Goal: Task Accomplishment & Management: Manage account settings

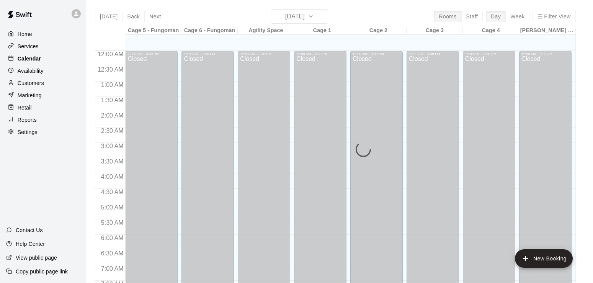
scroll to position [471, 0]
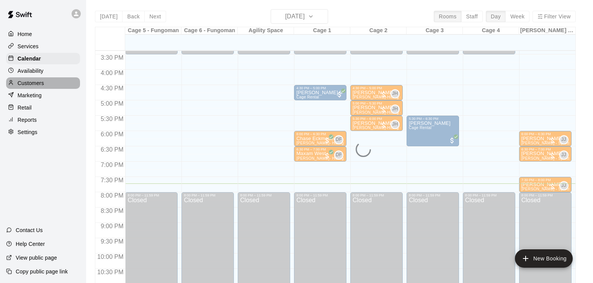
click at [28, 85] on p "Customers" at bounding box center [31, 83] width 26 height 8
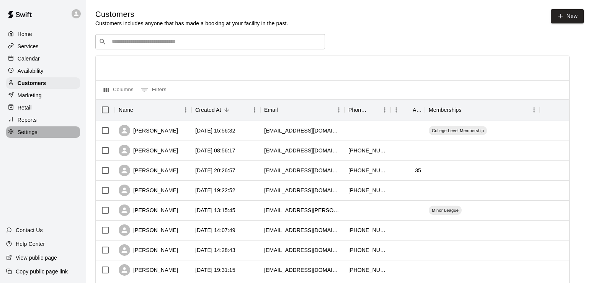
click at [28, 134] on p "Settings" at bounding box center [28, 132] width 20 height 8
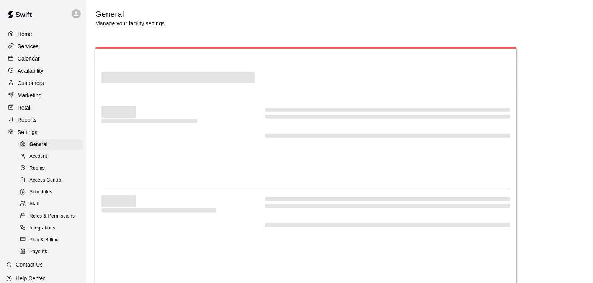
select select "**"
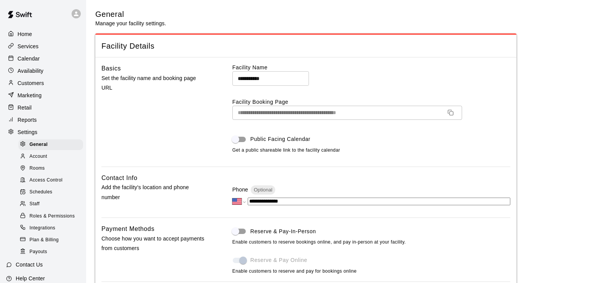
scroll to position [1420, 0]
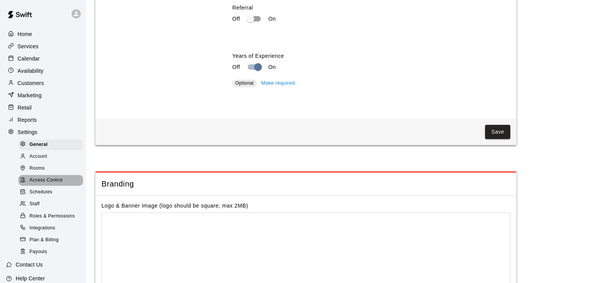
click at [42, 183] on span "Access Control" at bounding box center [45, 180] width 33 height 8
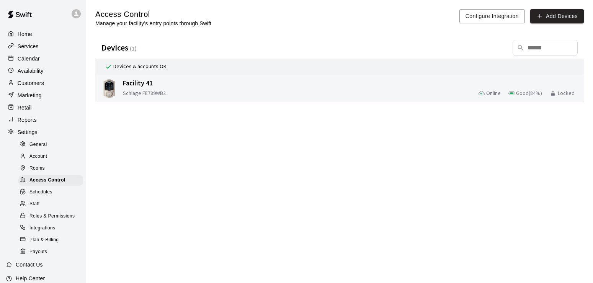
click at [281, 89] on div "Facility 41 Schlage FE789WB2 Online Good ( 84 %) Locked" at bounding box center [351, 88] width 461 height 24
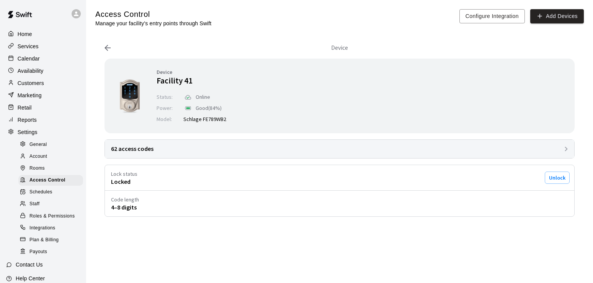
click at [239, 150] on div "62 access codes" at bounding box center [339, 149] width 469 height 18
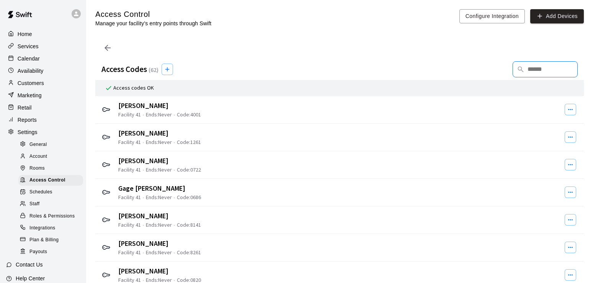
click at [544, 71] on input "text" at bounding box center [546, 69] width 38 height 15
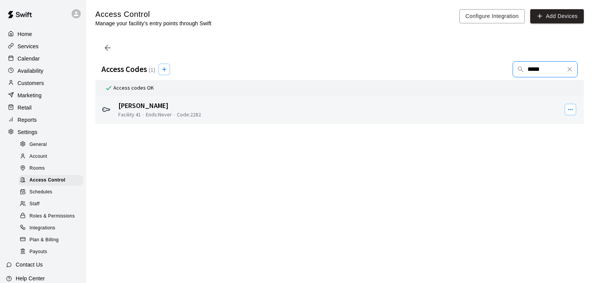
type input "*****"
click at [365, 118] on div "[PERSON_NAME] Facility 41 • Ends : Never • Code : 2282" at bounding box center [340, 110] width 446 height 24
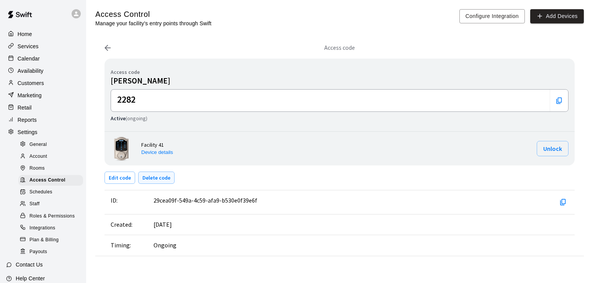
click at [155, 179] on button "Delete code" at bounding box center [156, 177] width 36 height 12
click at [43, 196] on span "Schedules" at bounding box center [40, 192] width 23 height 8
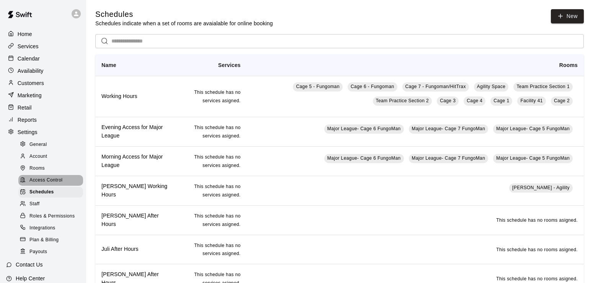
click at [46, 184] on span "Access Control" at bounding box center [45, 180] width 33 height 8
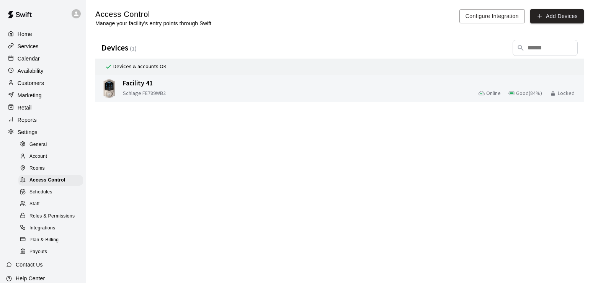
click at [240, 83] on span "Facility 41" at bounding box center [195, 82] width 145 height 9
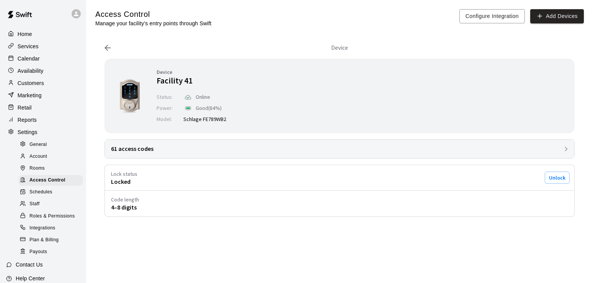
click at [197, 150] on div "61 access codes" at bounding box center [339, 149] width 469 height 18
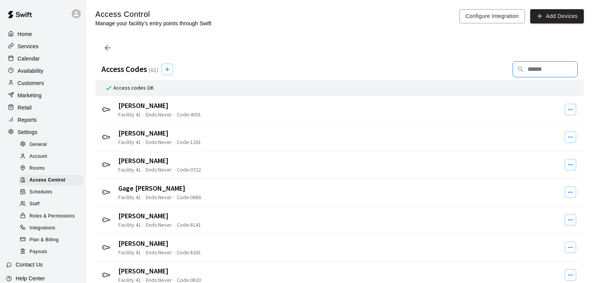
click at [546, 67] on input "text" at bounding box center [546, 69] width 38 height 15
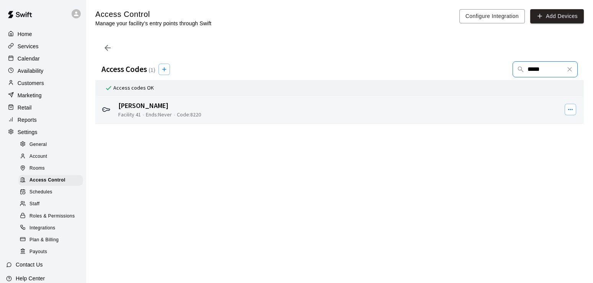
type input "*****"
click at [489, 109] on div "[PERSON_NAME] Facility 41 • Ends : Never • Code : 8220" at bounding box center [340, 110] width 446 height 24
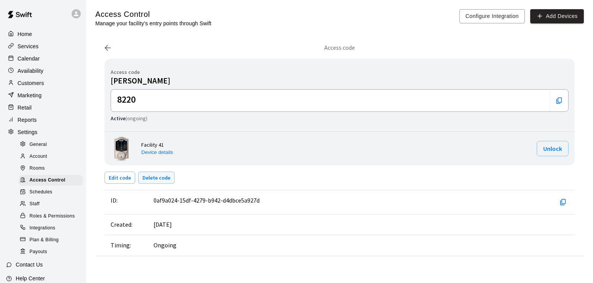
click at [163, 176] on button "Delete code" at bounding box center [156, 177] width 36 height 12
click at [43, 172] on span "Rooms" at bounding box center [36, 169] width 15 height 8
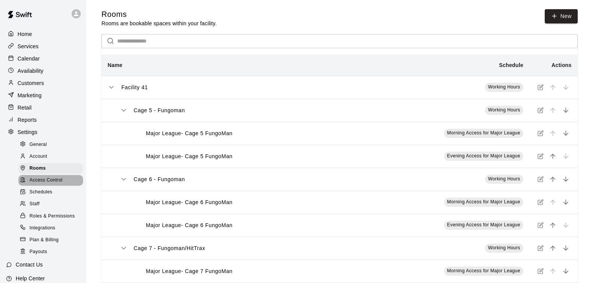
click at [42, 183] on span "Access Control" at bounding box center [45, 180] width 33 height 8
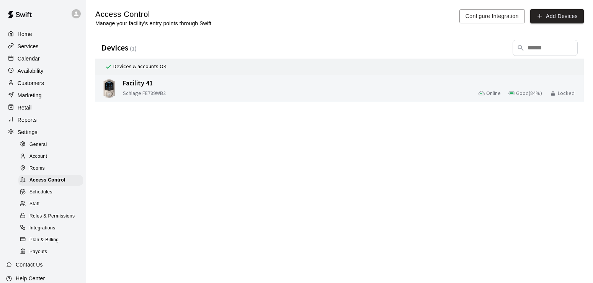
click at [216, 98] on div "Schlage FE789WB2 Online Good ( 84 %) Locked" at bounding box center [352, 93] width 458 height 10
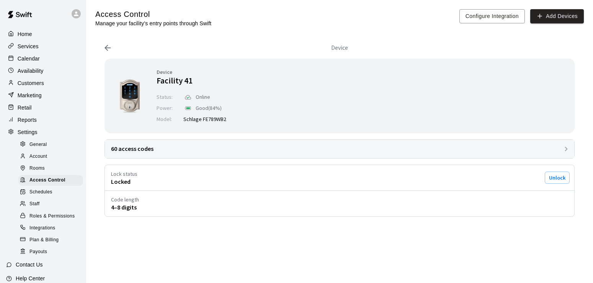
click at [182, 152] on div "60 access codes" at bounding box center [339, 149] width 469 height 18
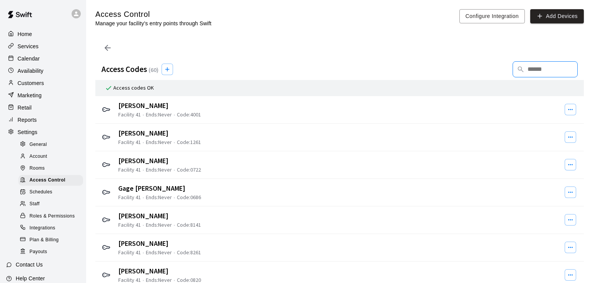
click at [548, 73] on input "text" at bounding box center [546, 69] width 38 height 15
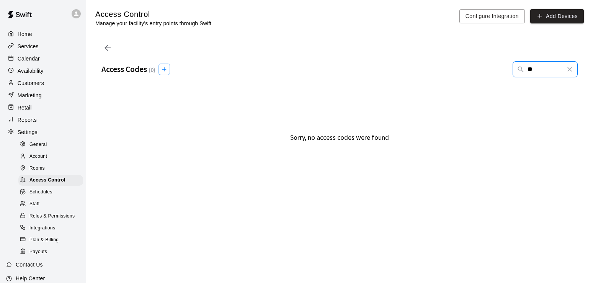
type input "*"
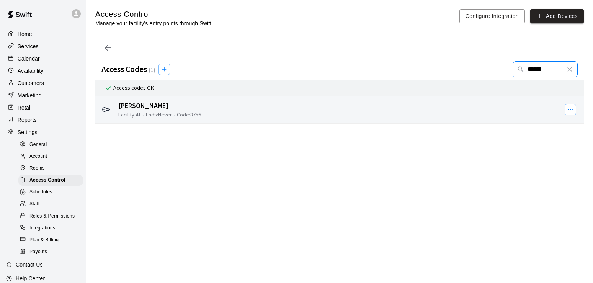
type input "******"
click at [421, 106] on div "[PERSON_NAME] Facility 41 • Ends : Never • Code : 8756" at bounding box center [340, 110] width 446 height 24
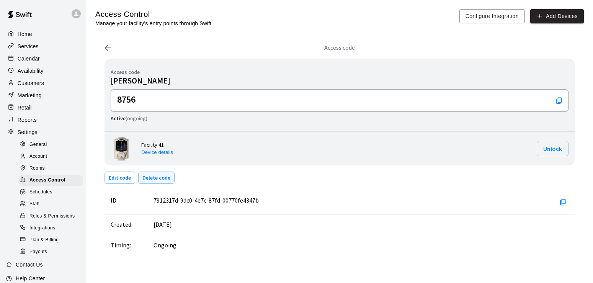
click at [157, 176] on button "Delete code" at bounding box center [156, 177] width 36 height 12
click at [37, 160] on span "Account" at bounding box center [38, 157] width 18 height 8
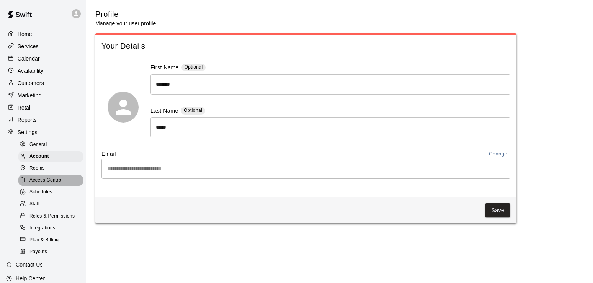
click at [38, 182] on span "Access Control" at bounding box center [45, 180] width 33 height 8
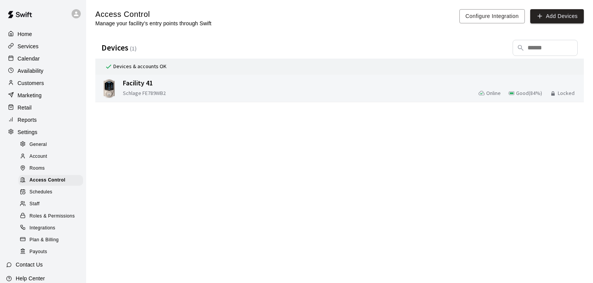
click at [245, 90] on div "Schlage FE789WB2 Online Good ( 84 %) Locked" at bounding box center [352, 93] width 458 height 10
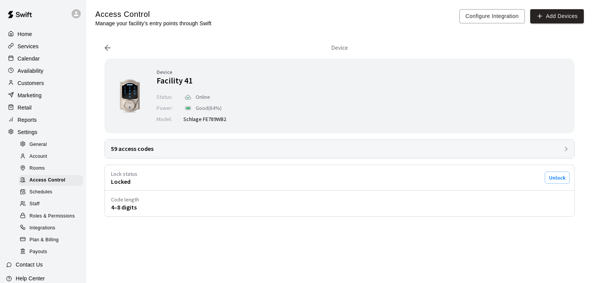
click at [212, 147] on div "59 access codes" at bounding box center [339, 149] width 469 height 18
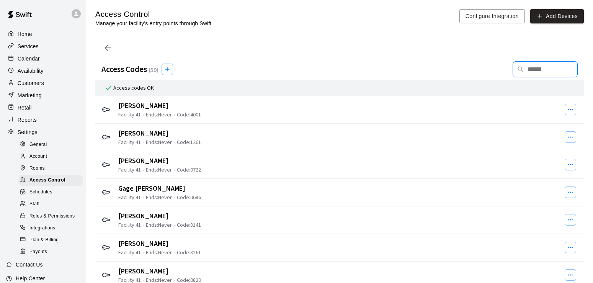
click at [529, 66] on input "text" at bounding box center [546, 69] width 38 height 15
type input "*"
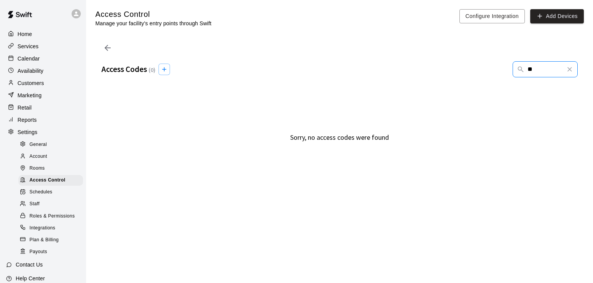
type input "*"
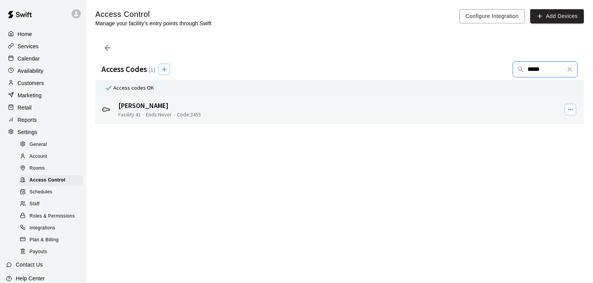
type input "*****"
click at [369, 116] on div "[PERSON_NAME] Facility 41 • Ends : Never • Code : 3455" at bounding box center [340, 110] width 446 height 24
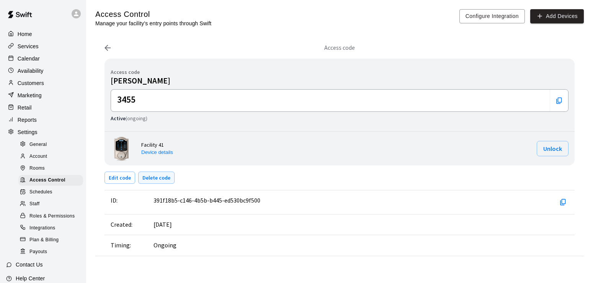
click at [155, 174] on button "Delete code" at bounding box center [156, 177] width 36 height 12
click at [49, 173] on div "Rooms" at bounding box center [50, 168] width 65 height 11
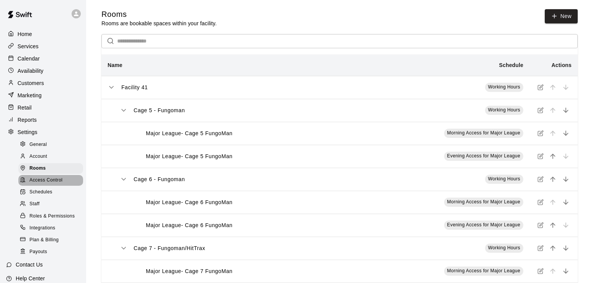
click at [46, 184] on span "Access Control" at bounding box center [45, 180] width 33 height 8
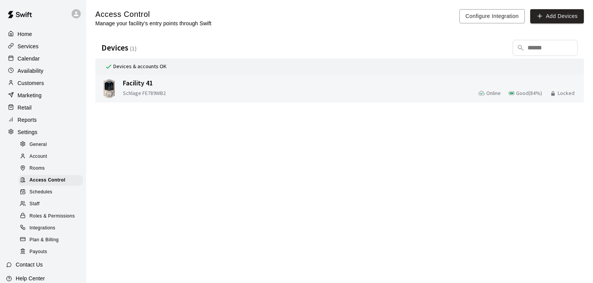
click at [204, 96] on div "Schlage FE789WB2 Online Good ( 84 %) Locked" at bounding box center [352, 93] width 458 height 10
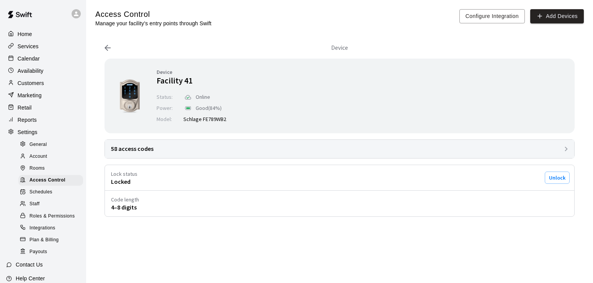
click at [209, 153] on div "58 access codes" at bounding box center [339, 149] width 469 height 18
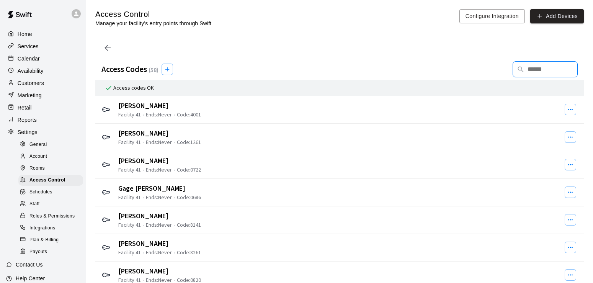
click at [535, 73] on input "text" at bounding box center [546, 69] width 38 height 15
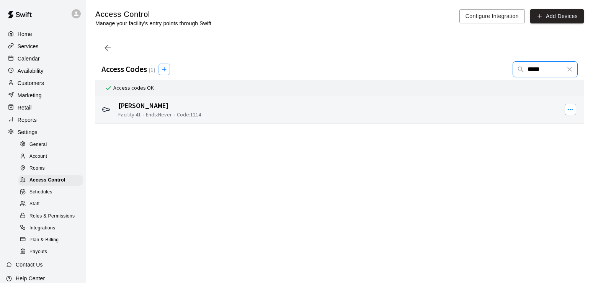
type input "*****"
click at [435, 109] on div "[PERSON_NAME] Facility 41 • Ends : Never • Code : 1214" at bounding box center [340, 110] width 446 height 24
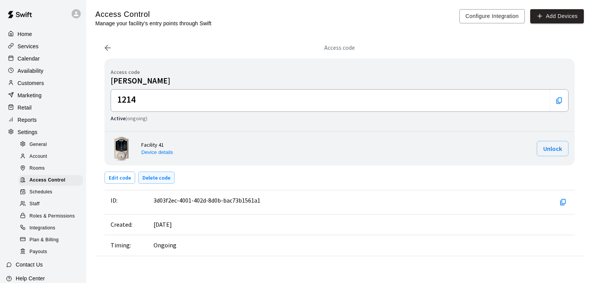
click at [165, 184] on button "Delete code" at bounding box center [156, 177] width 36 height 12
click at [162, 179] on button "Delete code" at bounding box center [156, 177] width 36 height 12
click at [39, 148] on span "General" at bounding box center [38, 145] width 18 height 8
select select "**"
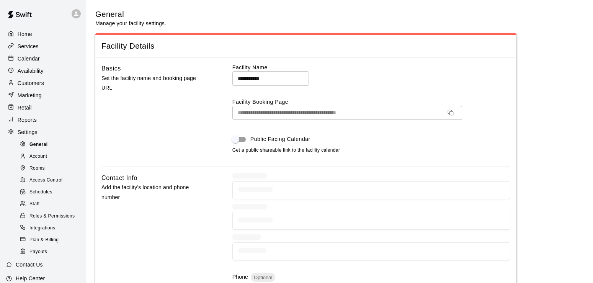
scroll to position [1459, 0]
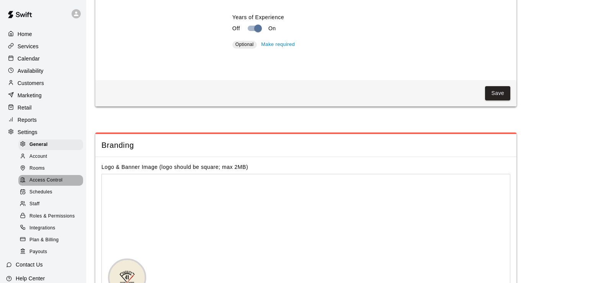
click at [43, 184] on span "Access Control" at bounding box center [45, 180] width 33 height 8
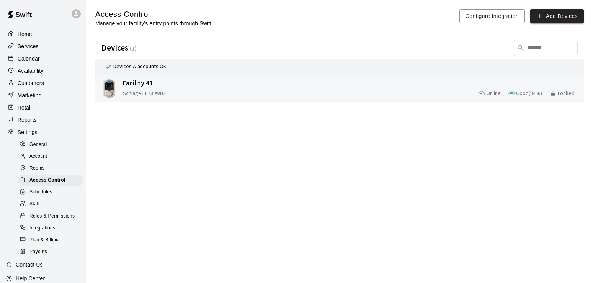
click at [308, 88] on div "Facility 41 Schlage FE789WB2 Online Good ( 84 %) Locked" at bounding box center [351, 88] width 461 height 24
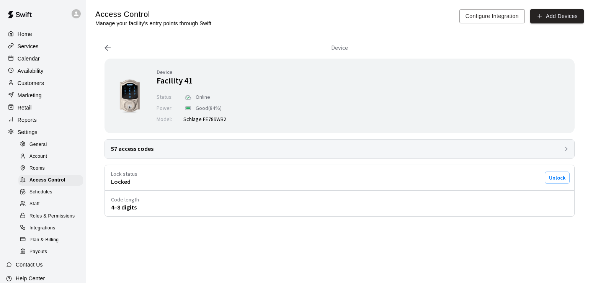
click at [236, 152] on div "57 access codes" at bounding box center [339, 149] width 469 height 18
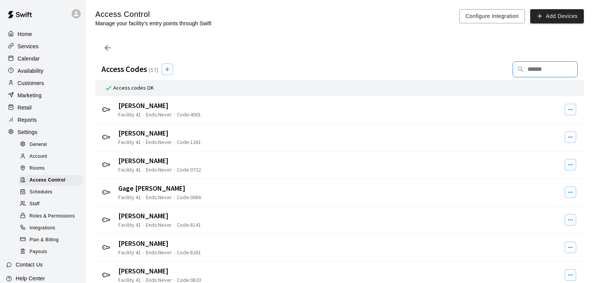
click at [532, 72] on input "text" at bounding box center [546, 69] width 38 height 15
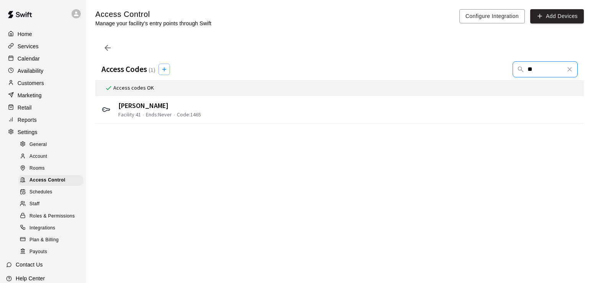
type input "*"
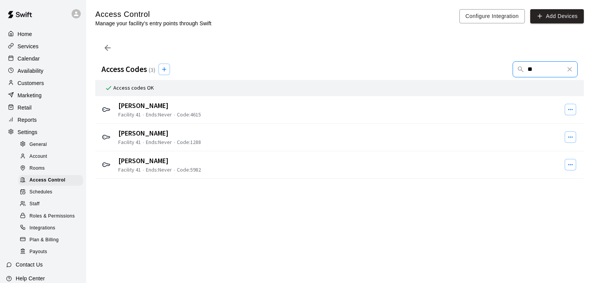
type input "*"
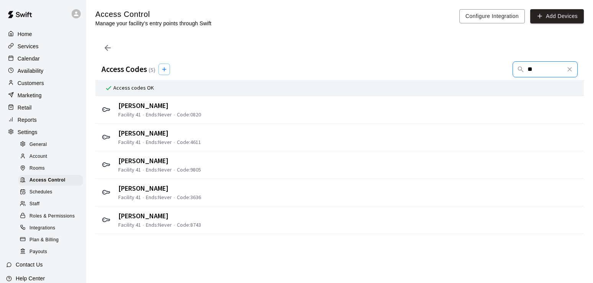
type input "*"
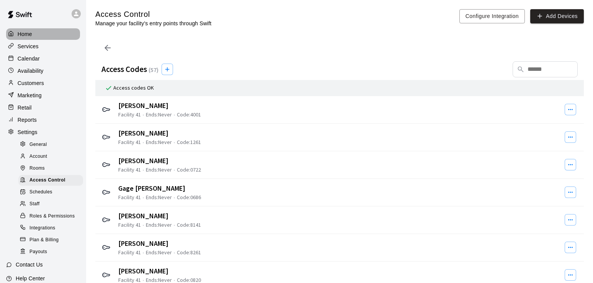
click at [32, 37] on div "Home" at bounding box center [43, 33] width 74 height 11
